Goal: Share content

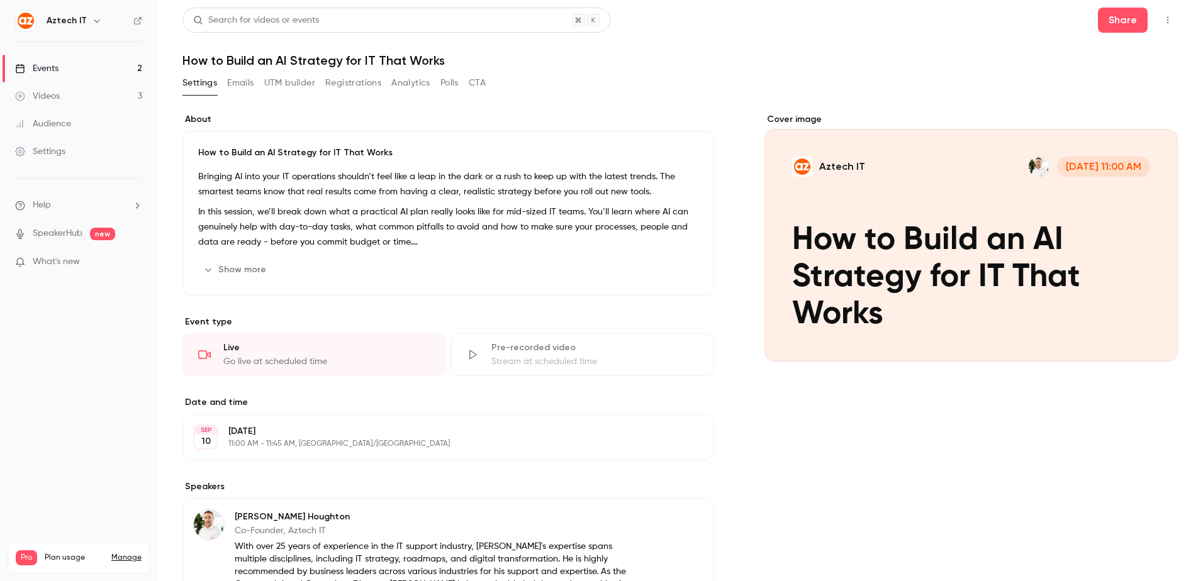
click at [74, 67] on link "Events 2" at bounding box center [78, 69] width 157 height 28
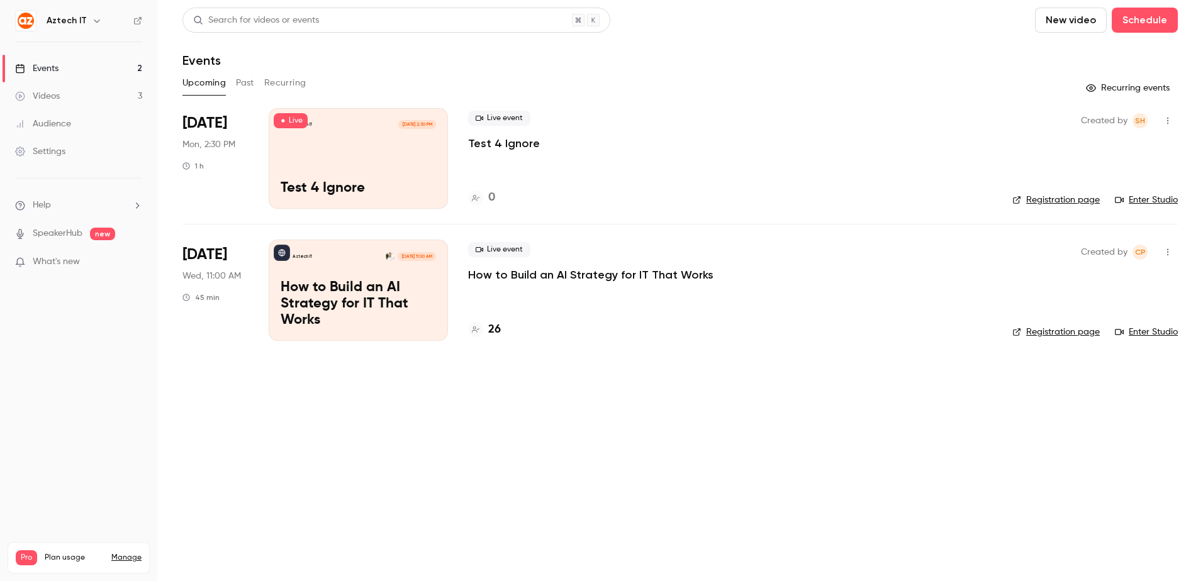
click at [351, 136] on div "Aztech IT [DATE] 2:30 PM Test 4 Ignore" at bounding box center [358, 158] width 179 height 101
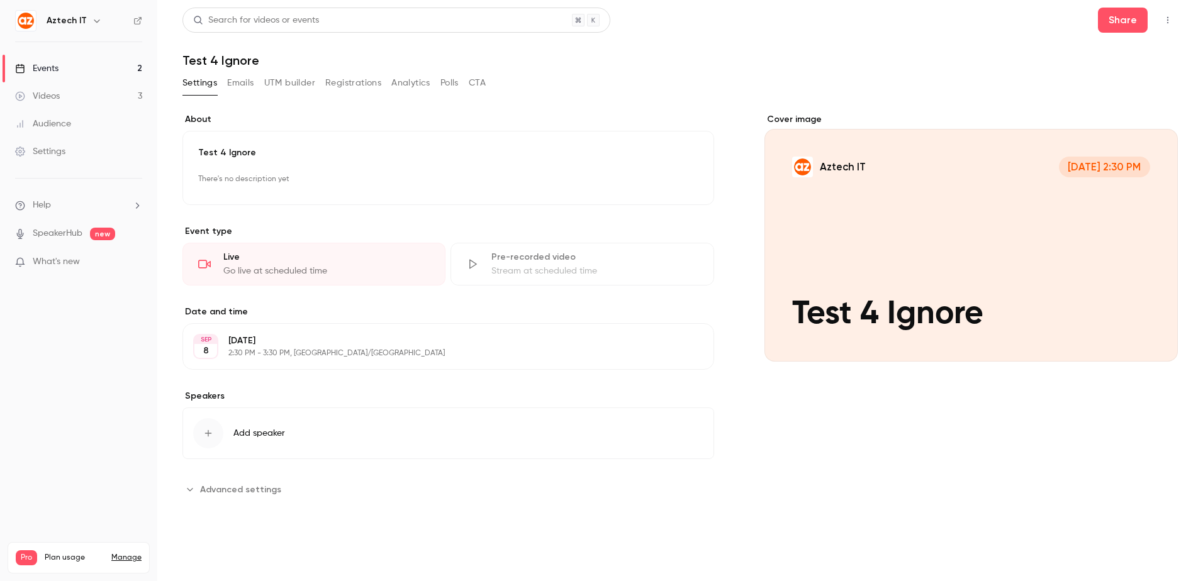
click at [328, 260] on div "Live" at bounding box center [326, 257] width 206 height 13
click at [284, 270] on div "Go live at scheduled time" at bounding box center [326, 271] width 206 height 13
click at [341, 272] on div "Go live at scheduled time" at bounding box center [326, 271] width 206 height 13
click at [1167, 13] on button "button" at bounding box center [1167, 20] width 20 height 20
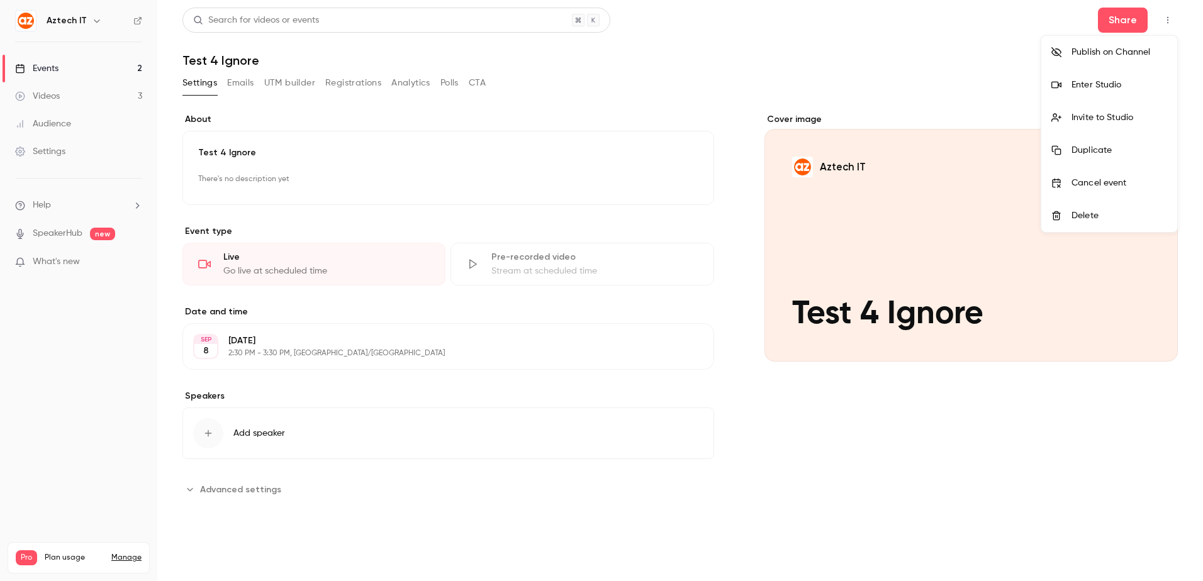
click at [1123, 18] on div at bounding box center [601, 290] width 1203 height 581
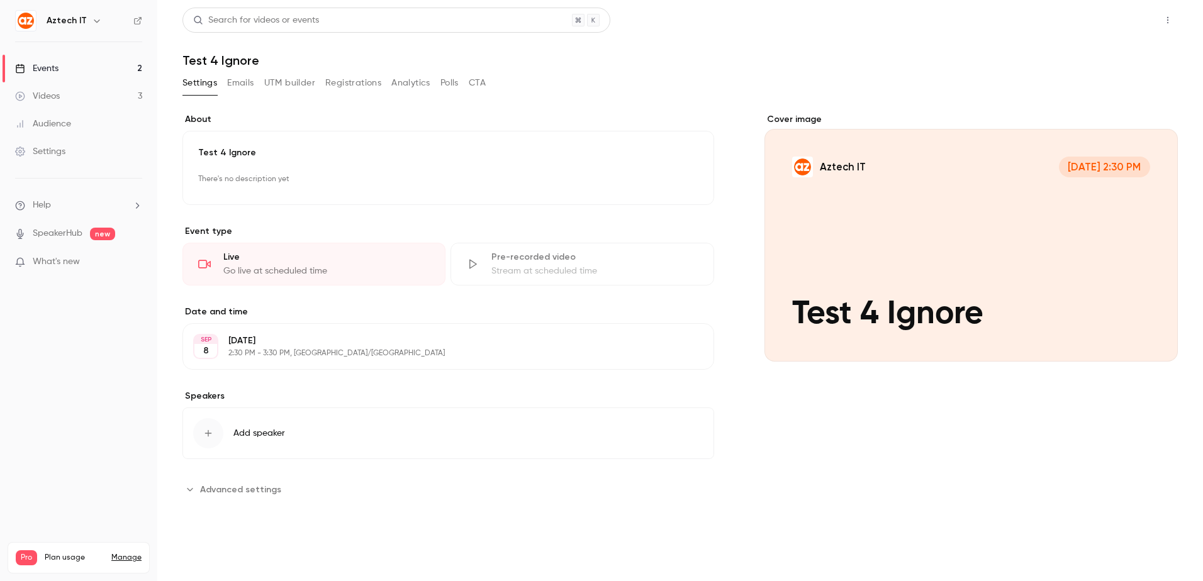
click at [1125, 25] on button "Share" at bounding box center [1123, 20] width 50 height 25
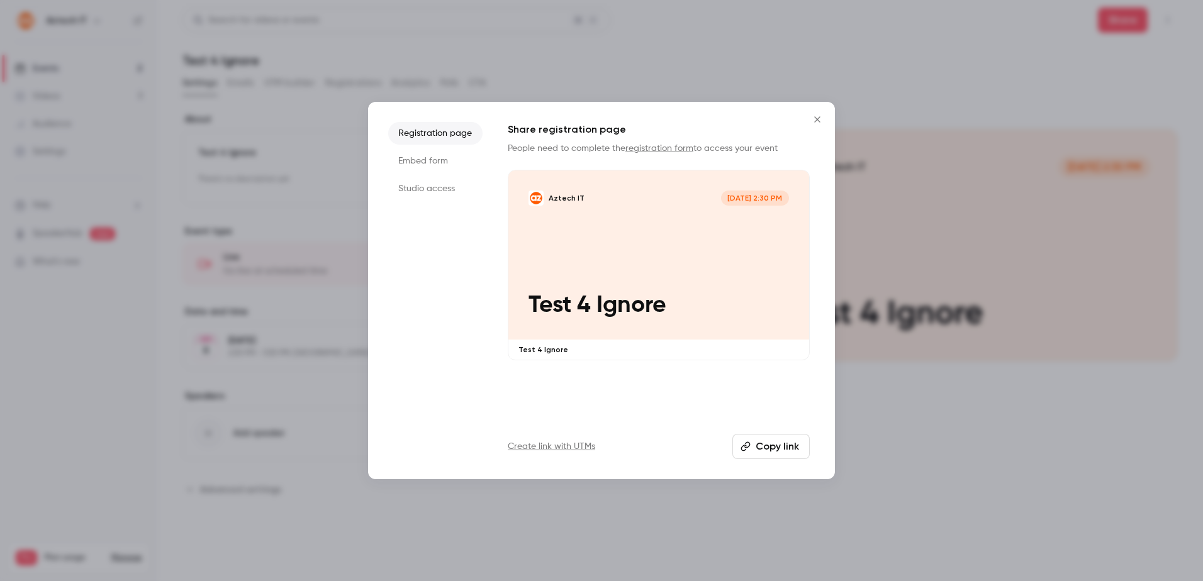
click at [783, 439] on button "Copy link" at bounding box center [770, 446] width 77 height 25
click at [814, 118] on icon "Close" at bounding box center [816, 119] width 15 height 10
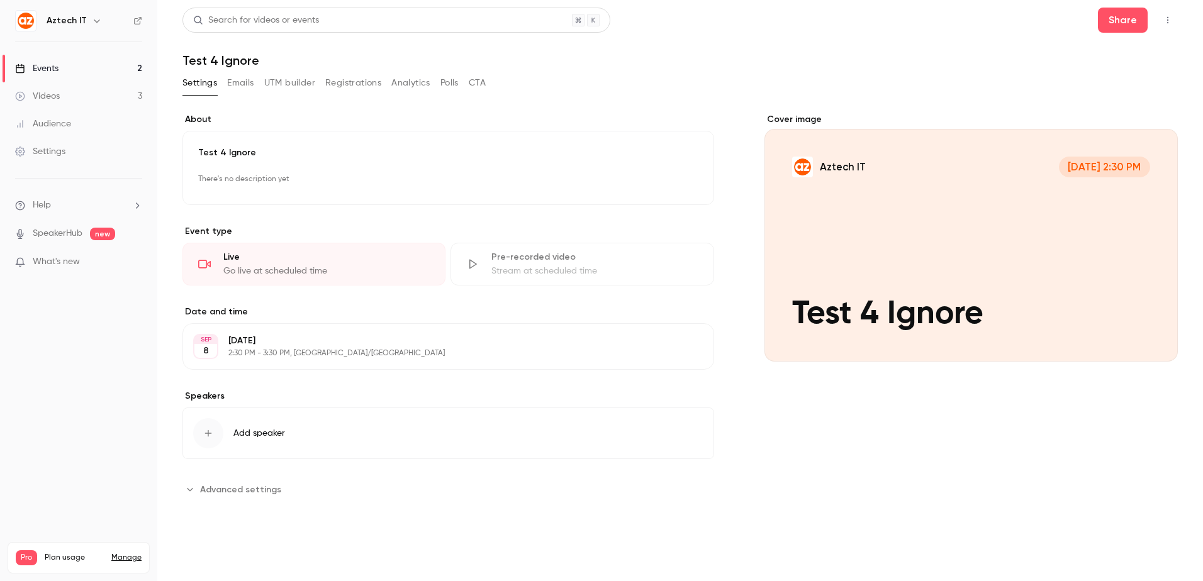
click at [741, 55] on h1 "Test 4 Ignore" at bounding box center [679, 60] width 995 height 15
